Goal: Understand process/instructions

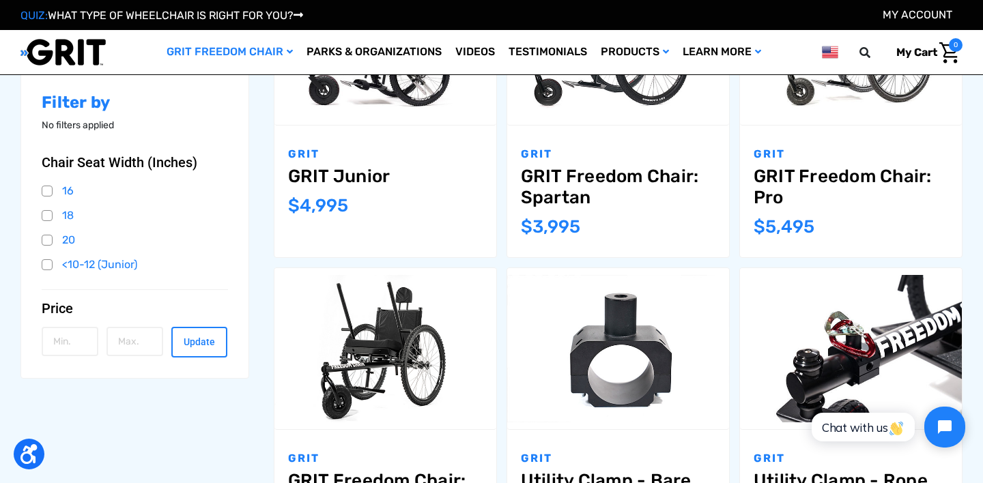
scroll to position [371, 0]
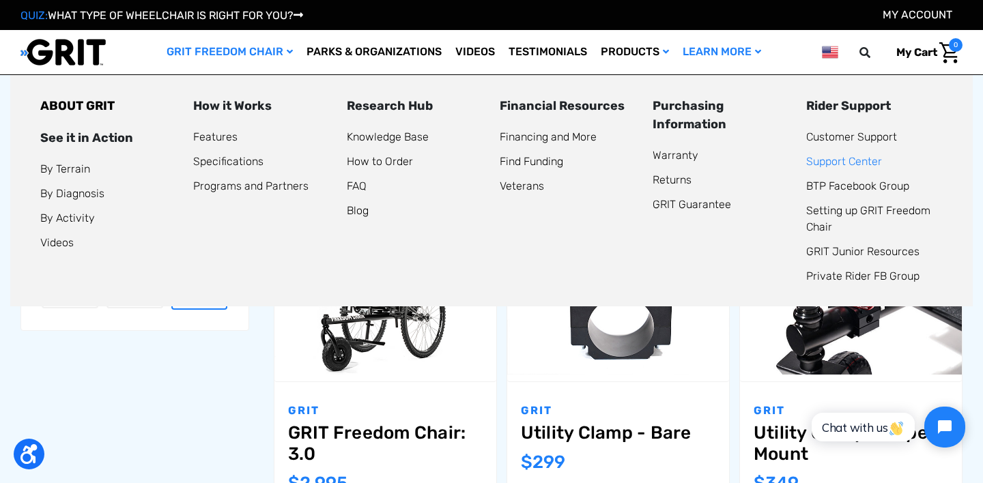
click at [835, 158] on link "Support Center" at bounding box center [844, 161] width 76 height 13
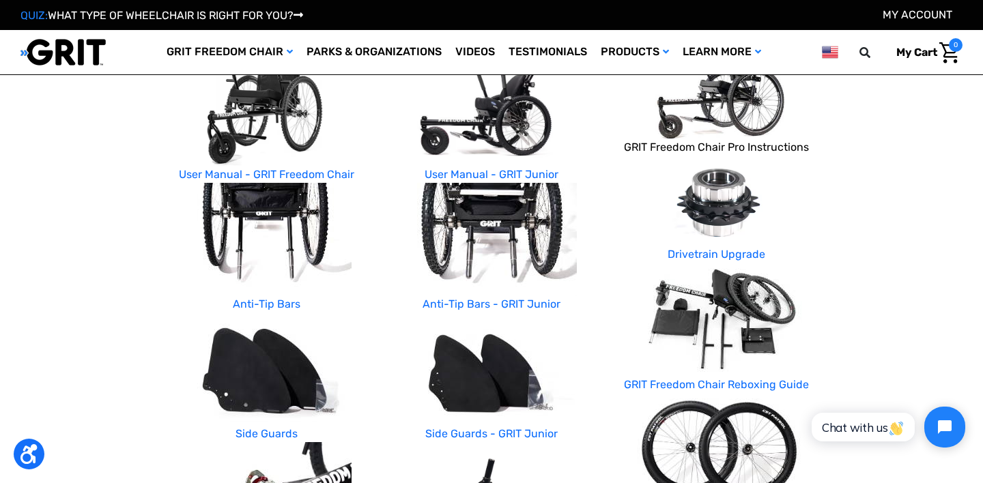
click at [700, 147] on link "GRIT Freedom Chair Pro Instructions" at bounding box center [716, 147] width 185 height 13
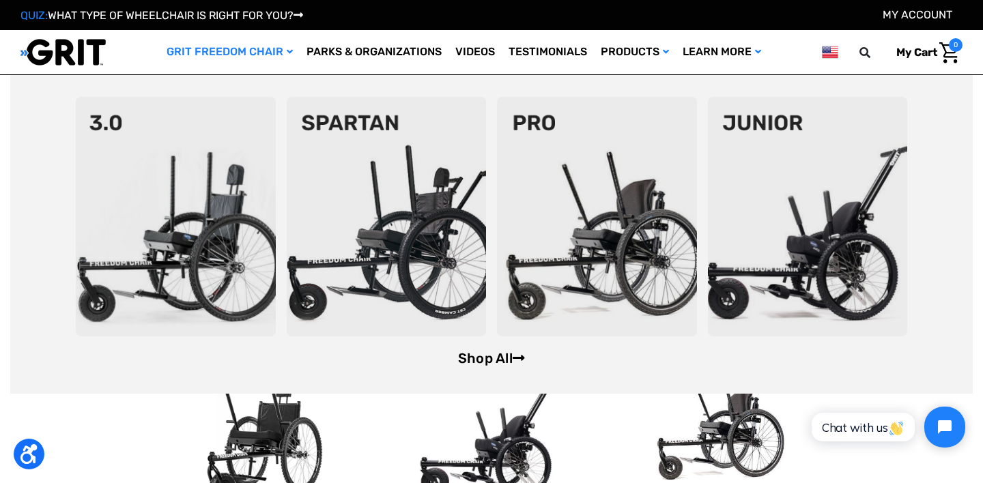
click at [500, 360] on link "Shop All" at bounding box center [491, 358] width 67 height 16
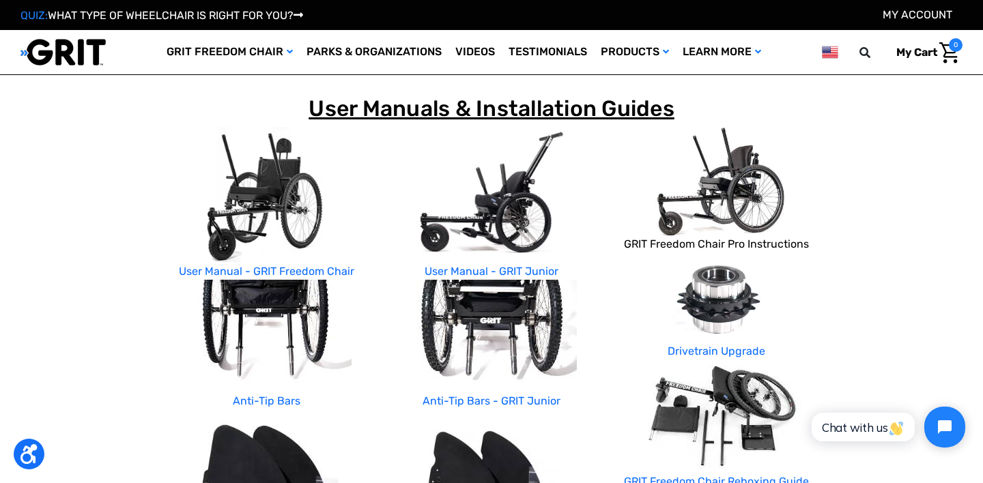
click at [717, 239] on link "GRIT Freedom Chair Pro Instructions" at bounding box center [716, 244] width 185 height 13
